Goal: Find specific page/section: Find specific page/section

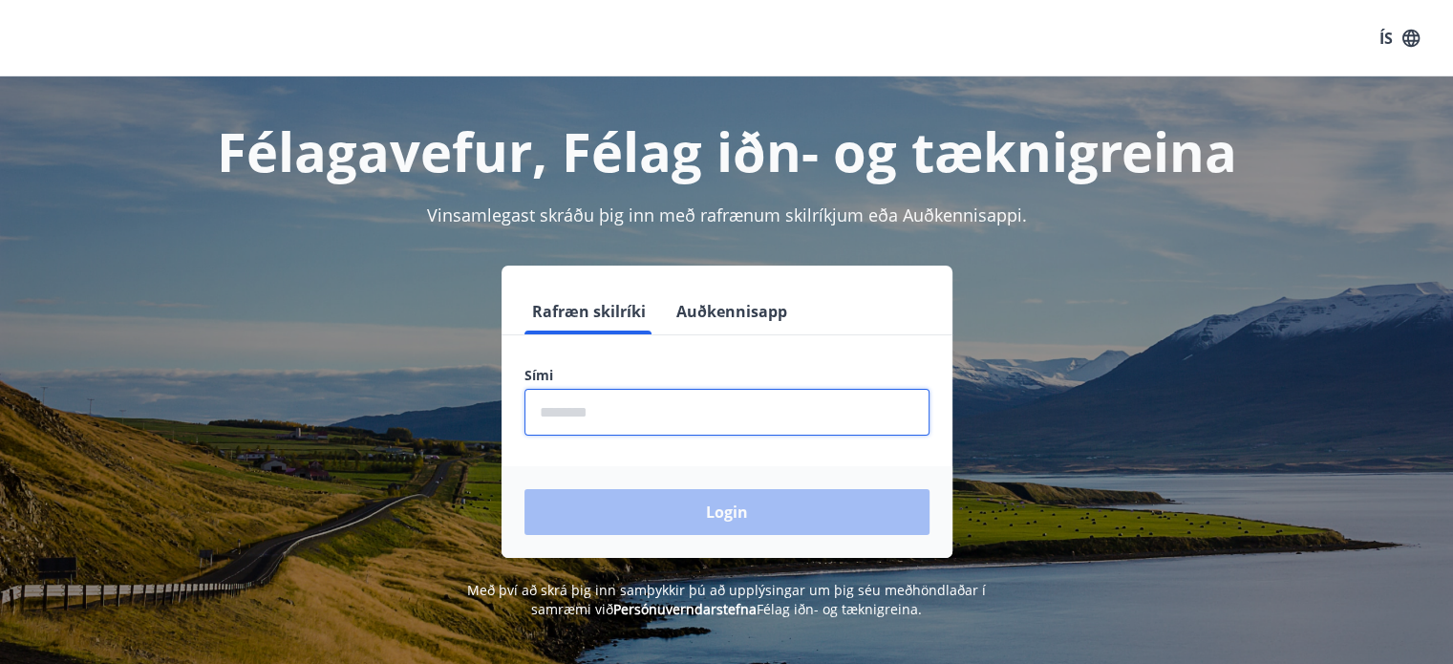
click at [573, 424] on input "phone" at bounding box center [727, 412] width 405 height 47
type input "********"
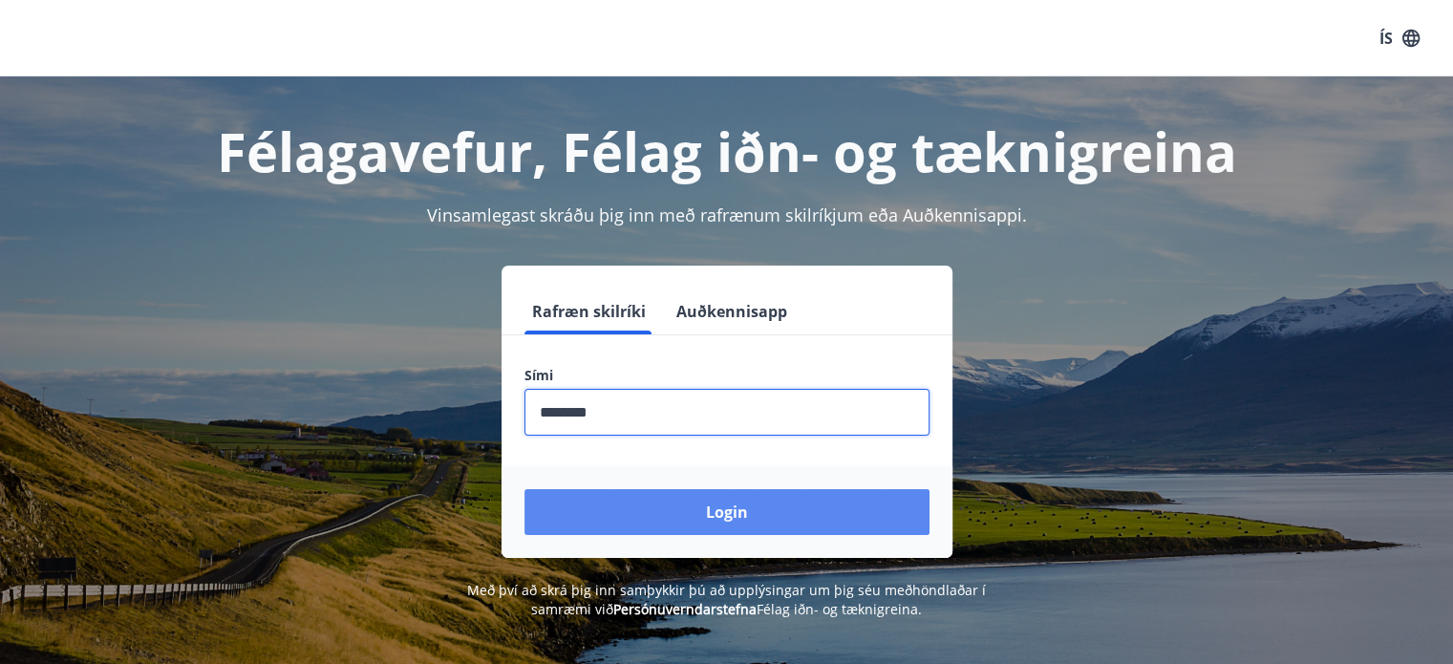
click at [723, 507] on button "Login" at bounding box center [727, 512] width 405 height 46
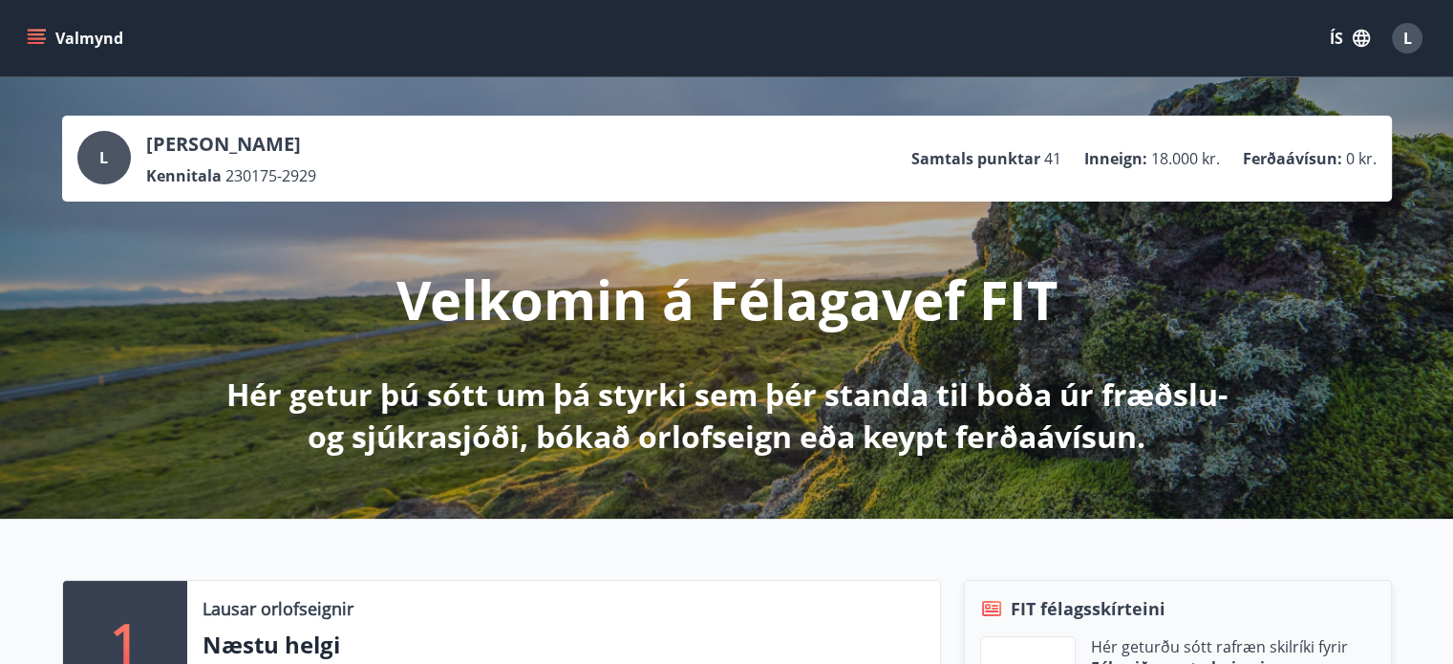
click at [33, 36] on icon "menu" at bounding box center [36, 38] width 19 height 19
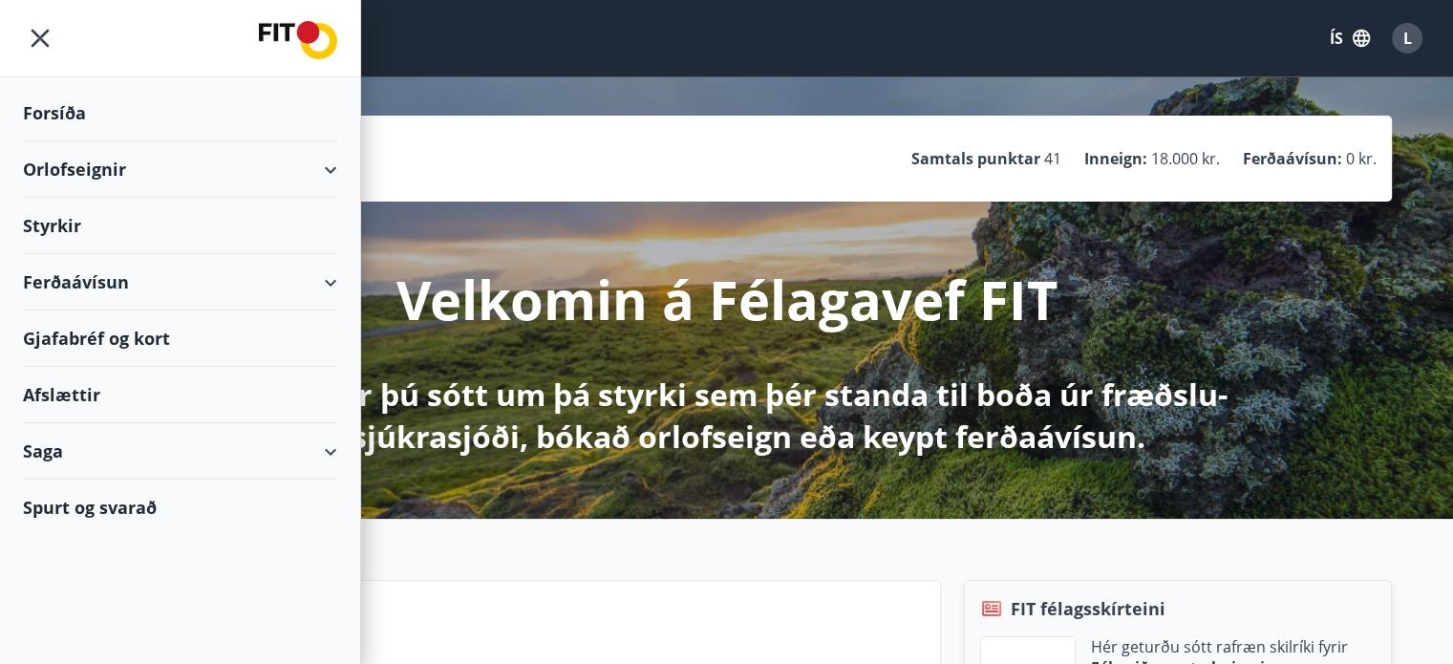
click at [64, 395] on div "Afslættir" at bounding box center [180, 395] width 314 height 56
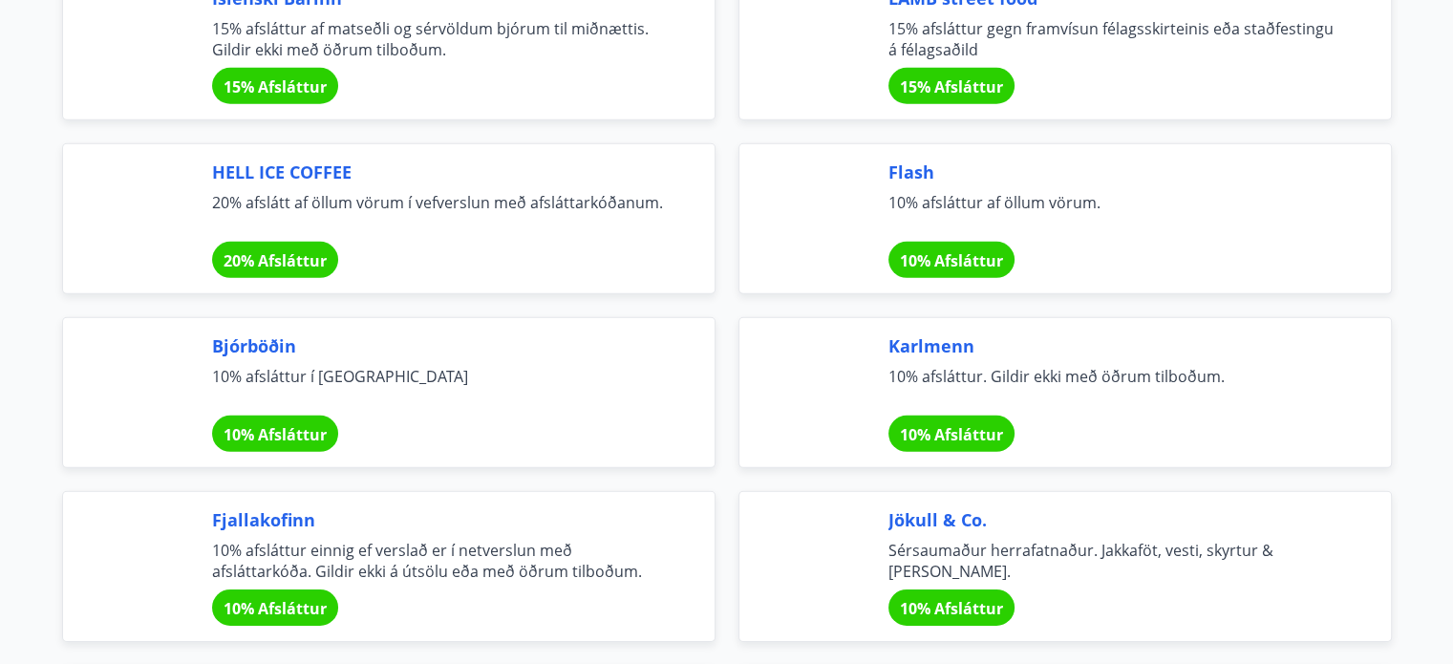
scroll to position [5848, 0]
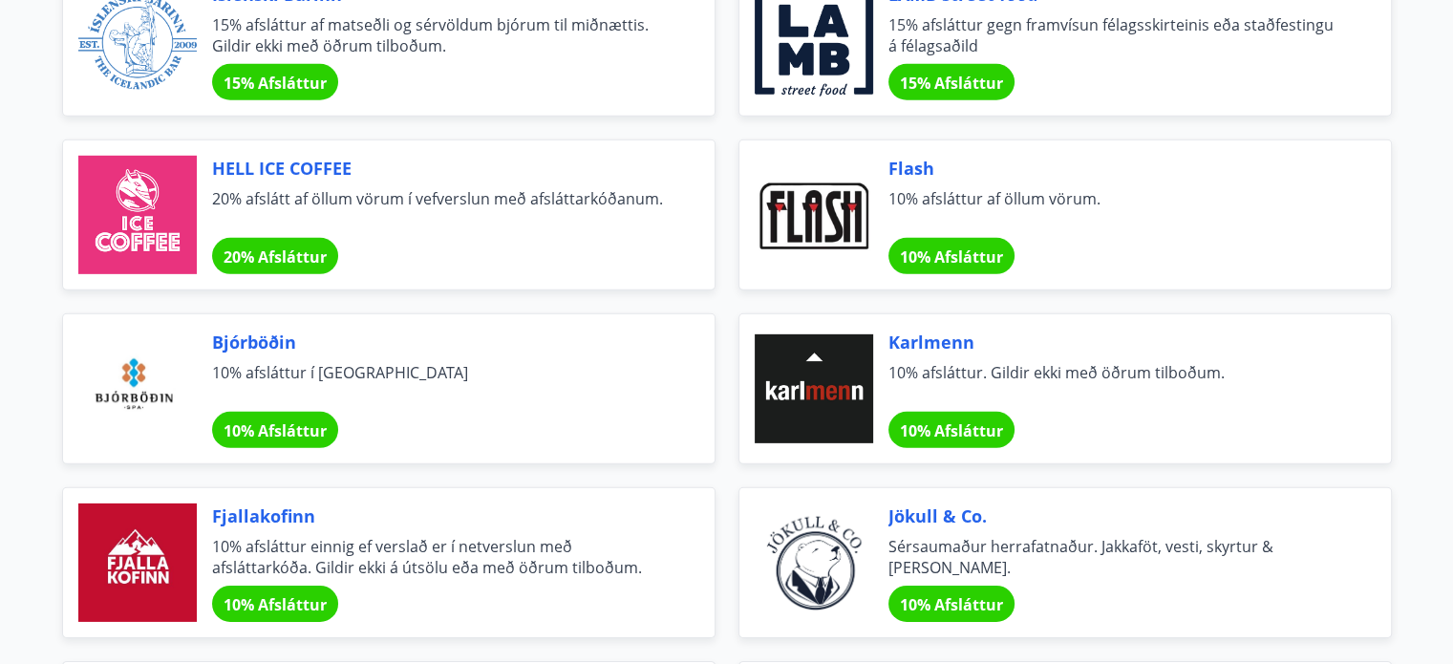
click at [264, 156] on span "HELL ICE COFFEE" at bounding box center [440, 168] width 457 height 25
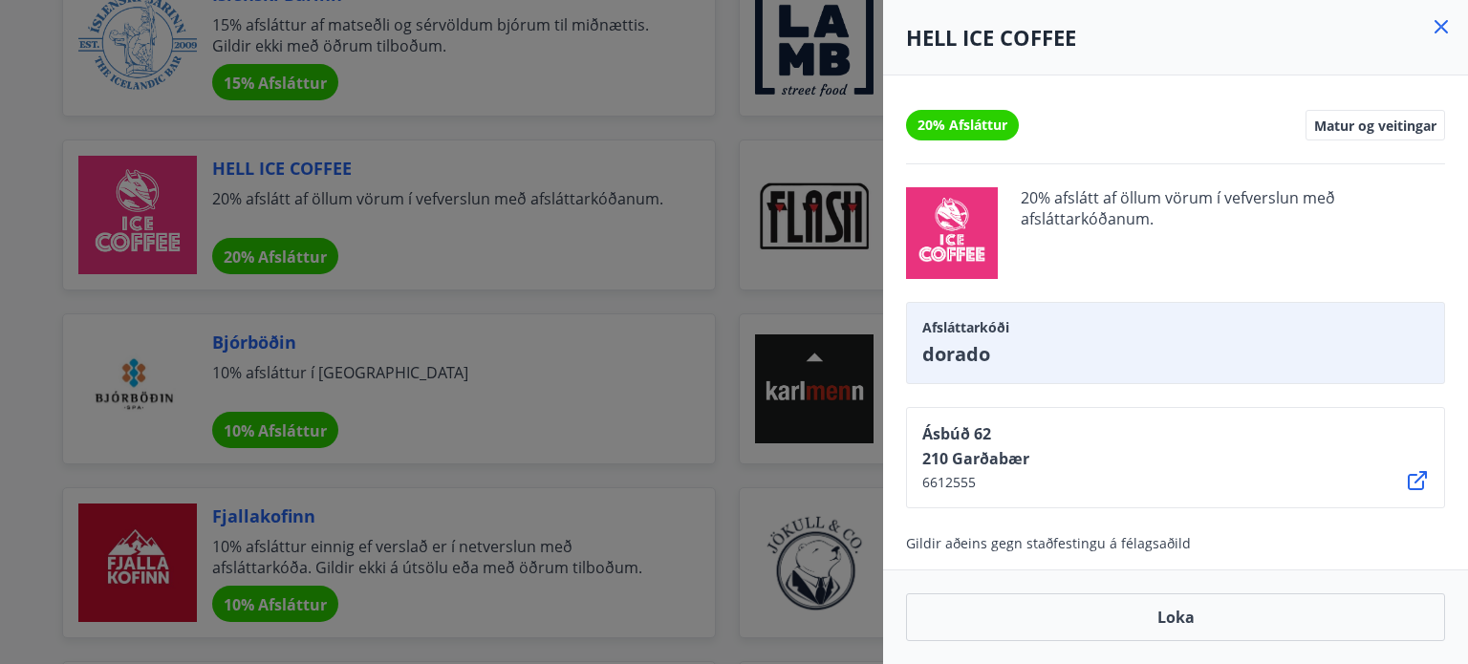
click at [22, 202] on div at bounding box center [734, 332] width 1468 height 664
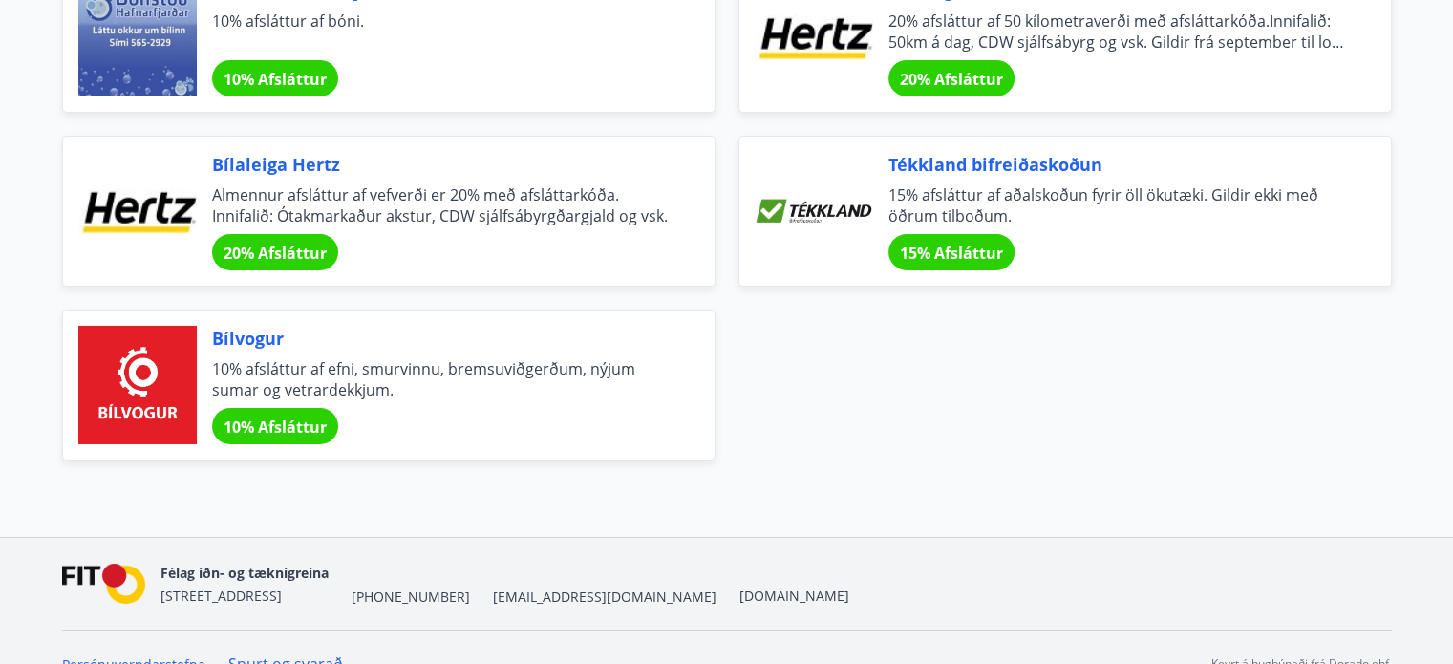
scroll to position [6565, 0]
